Goal: Book appointment/travel/reservation

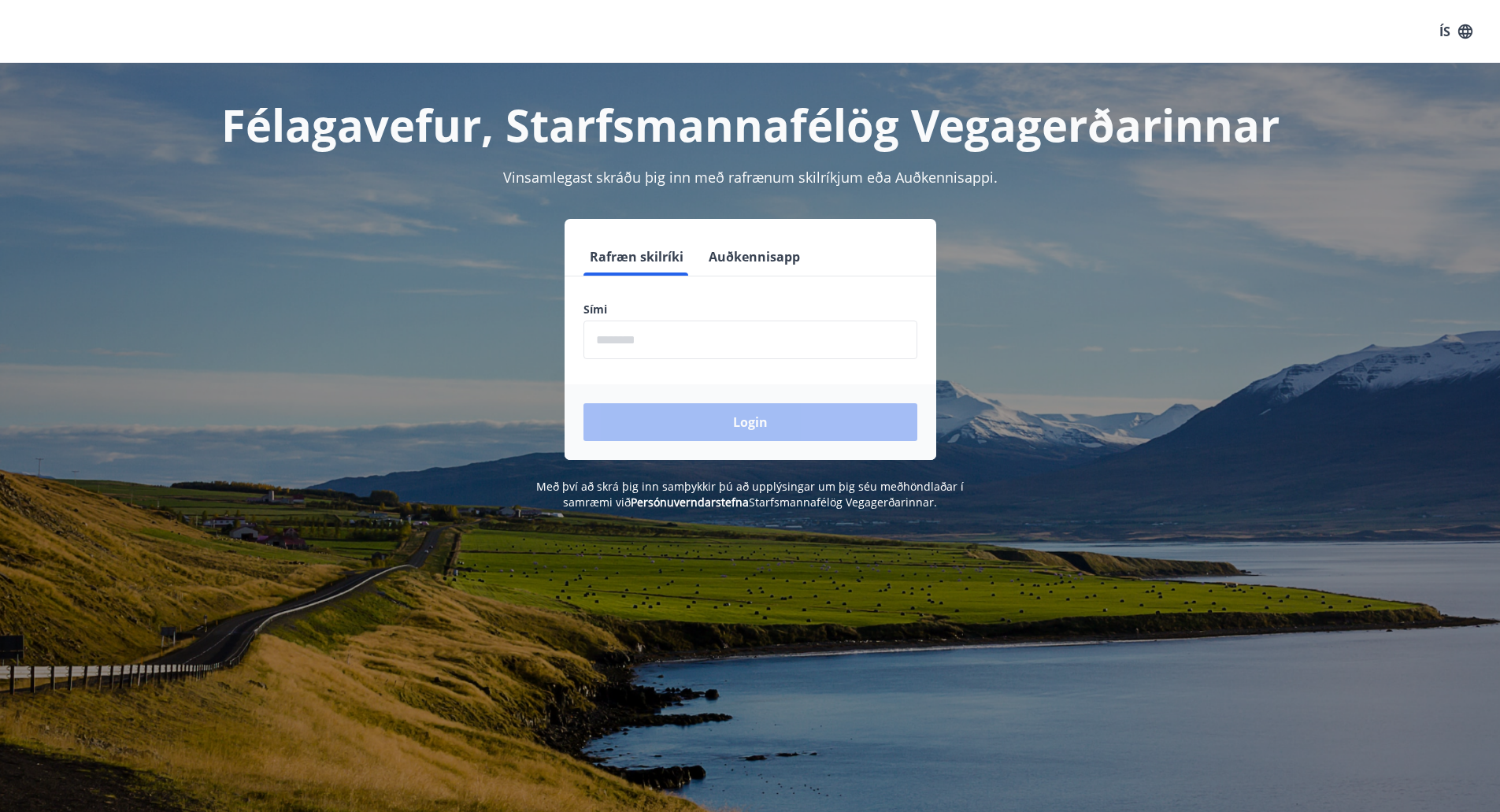
click at [678, 340] on input "phone" at bounding box center [750, 339] width 334 height 39
type input "********"
click at [706, 431] on button "Login" at bounding box center [750, 422] width 334 height 38
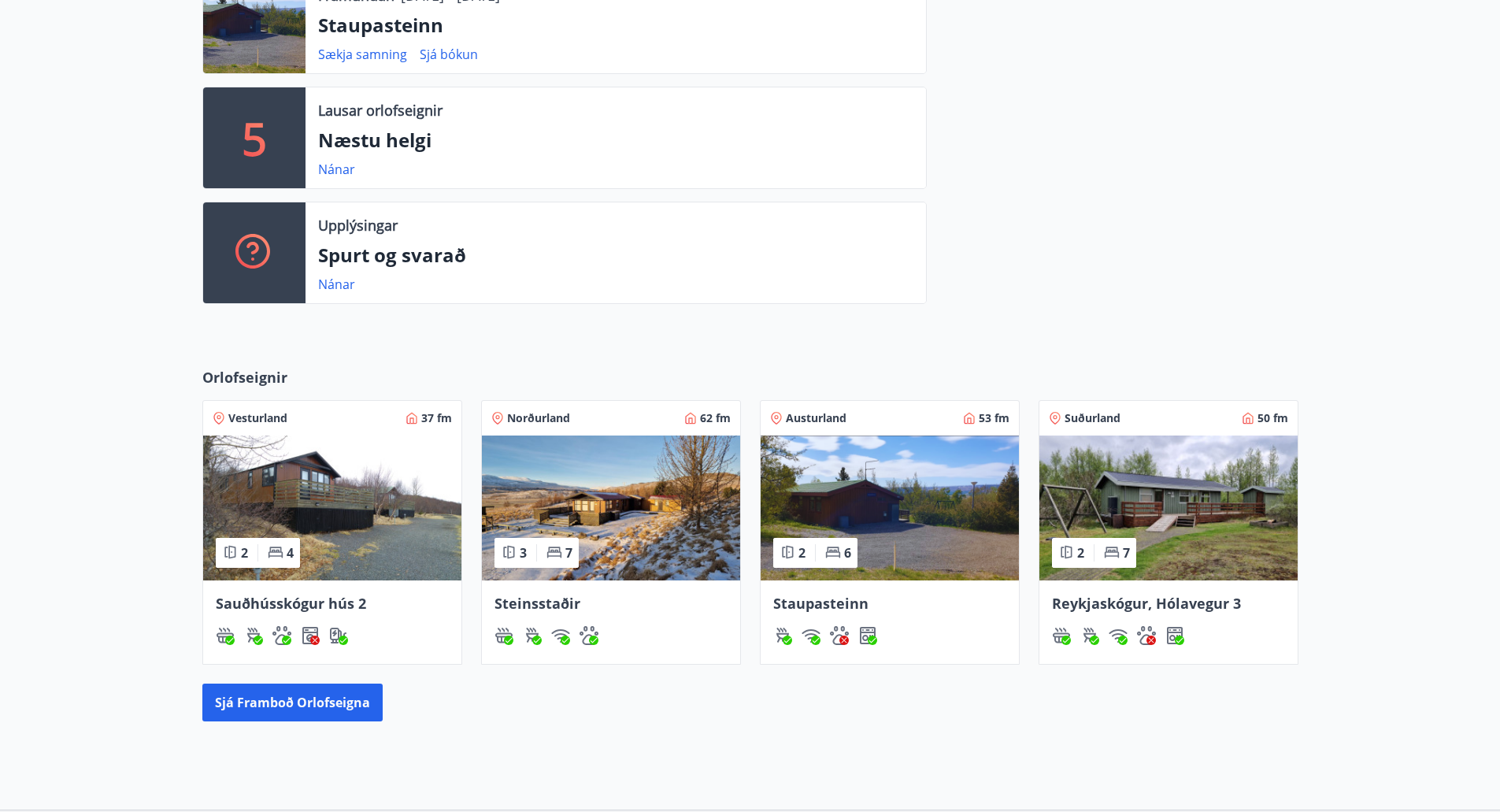
scroll to position [473, 0]
click at [870, 510] on img at bounding box center [889, 507] width 258 height 145
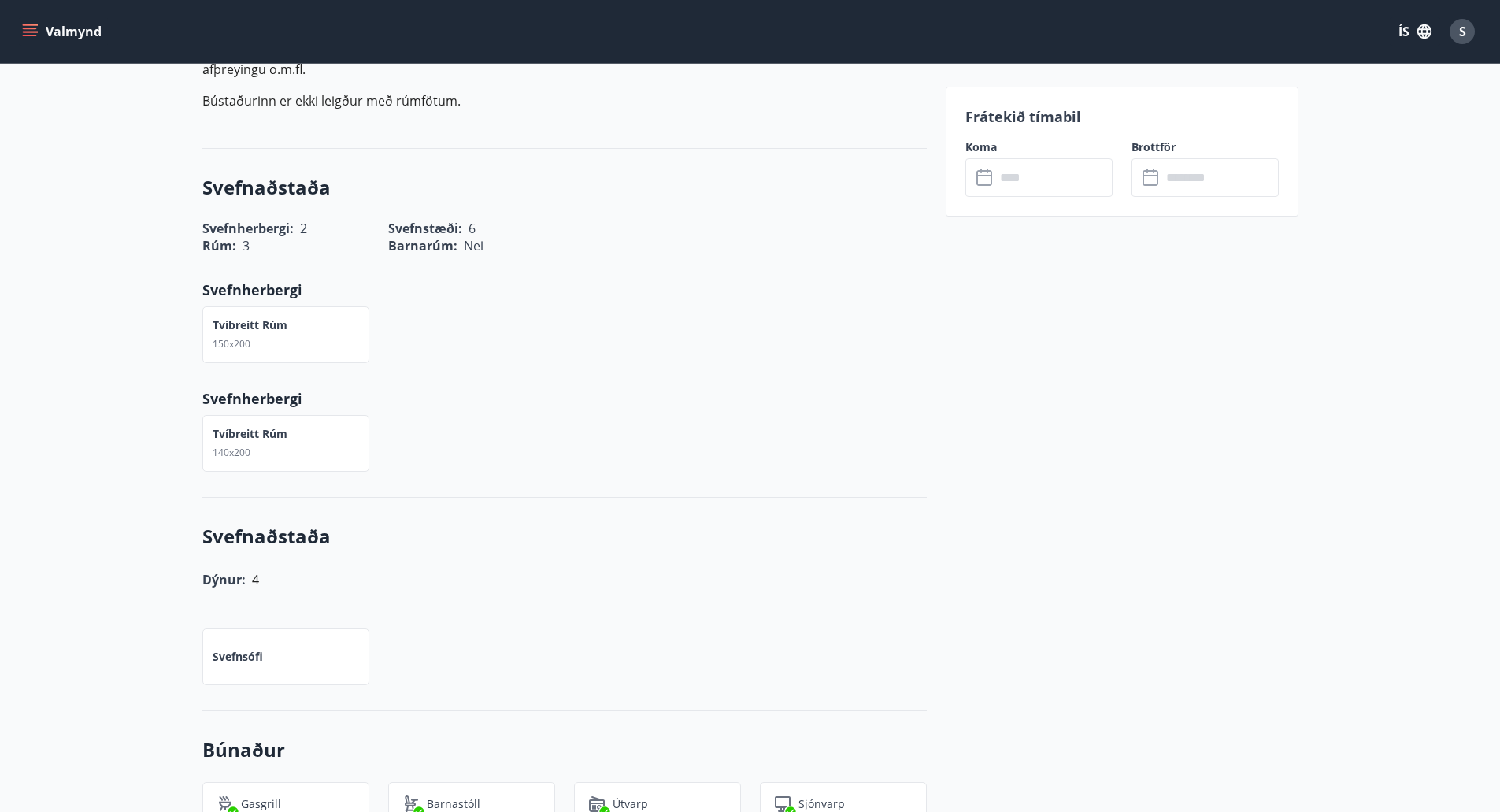
scroll to position [551, 0]
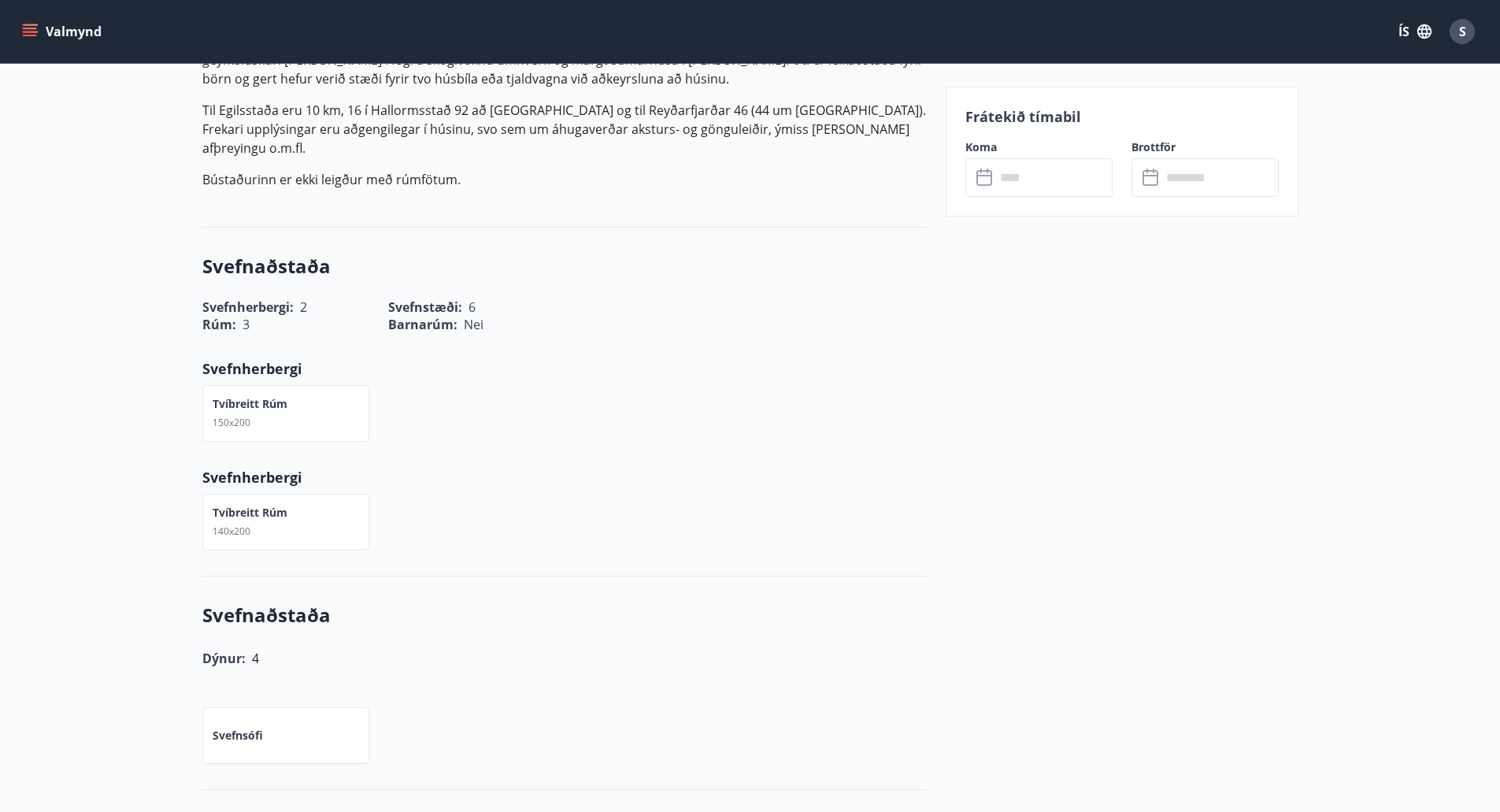
click at [1023, 171] on input "text" at bounding box center [1054, 178] width 118 height 39
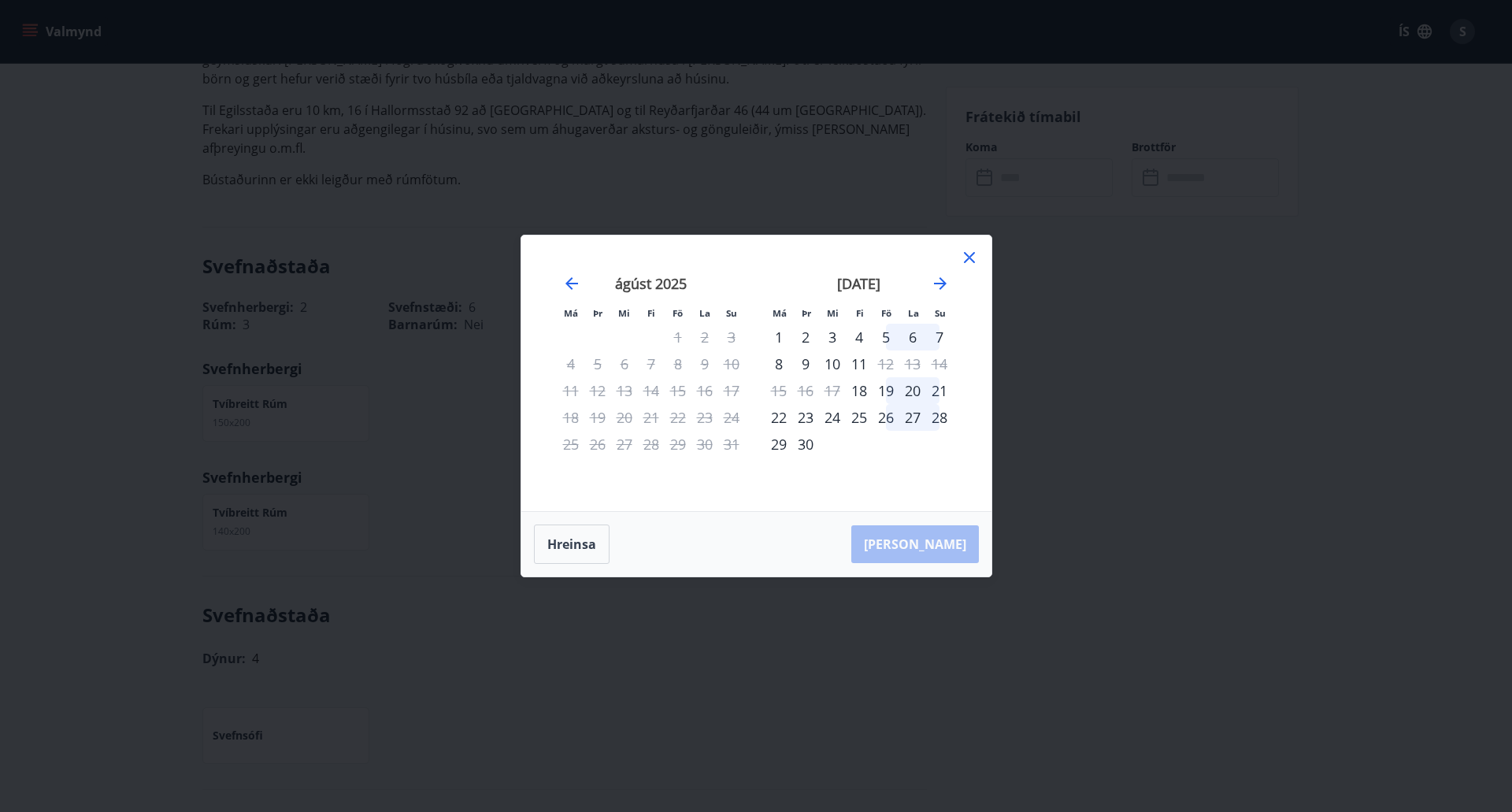
click at [975, 256] on icon at bounding box center [969, 257] width 19 height 19
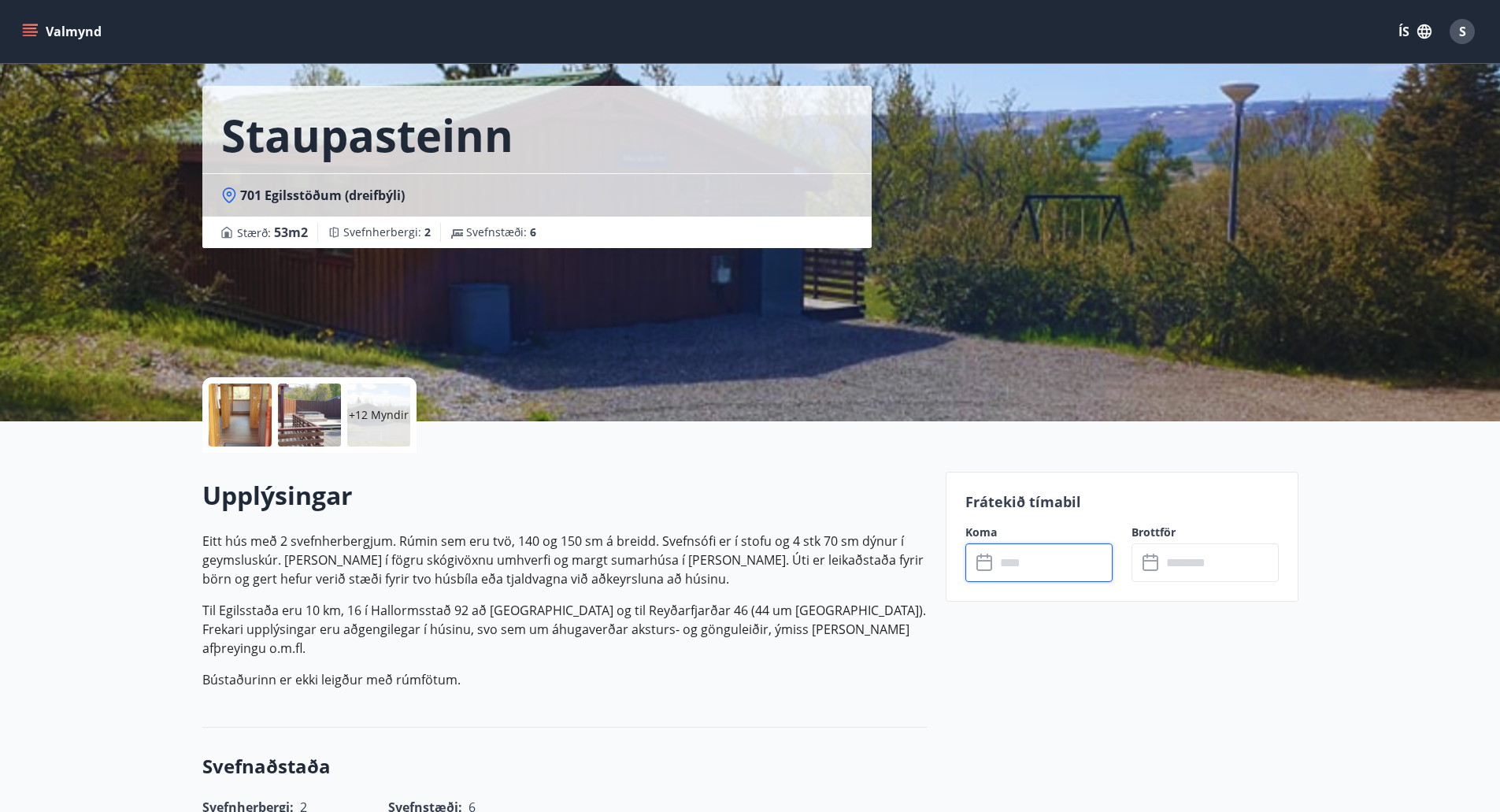
scroll to position [79, 0]
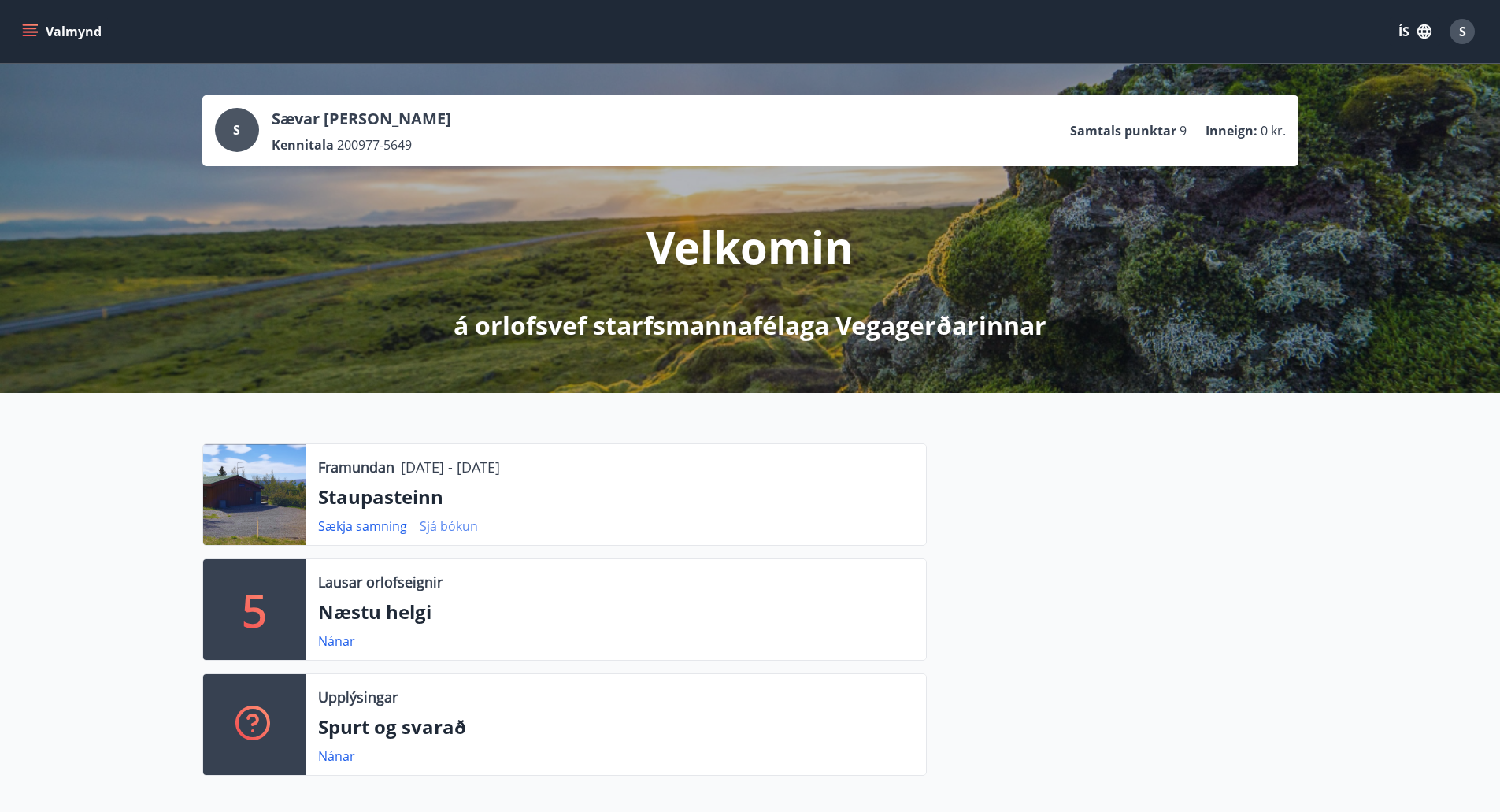
click at [440, 528] on link "Sjá bókun" at bounding box center [449, 525] width 58 height 17
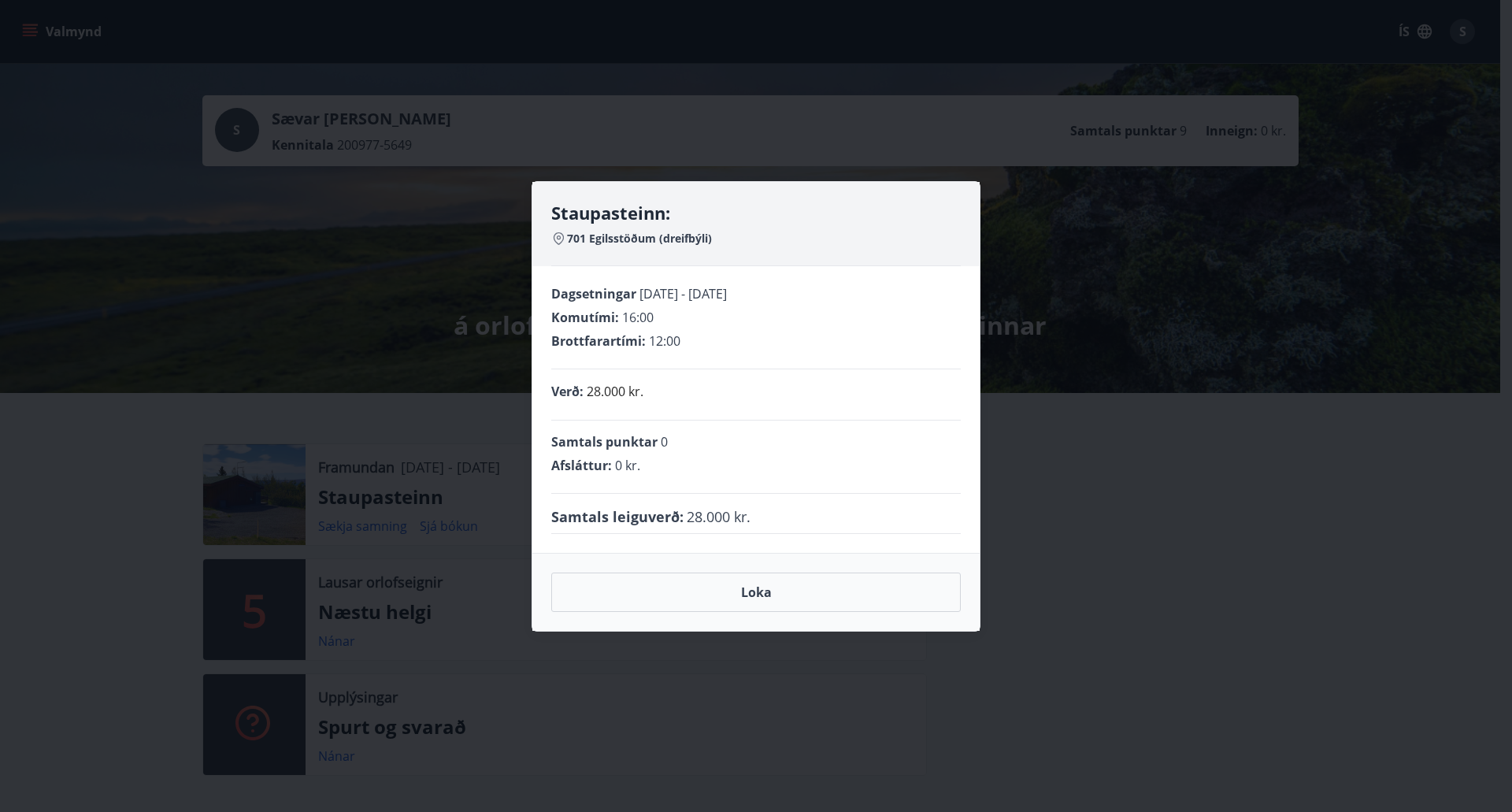
click at [1062, 433] on div "Staupasteinn: 701 Egilsstöðum (dreifbýli) Dagsetningar 29.08.2025 - 01.09.2025 …" at bounding box center [756, 406] width 1512 height 812
